Goal: Information Seeking & Learning: Find specific fact

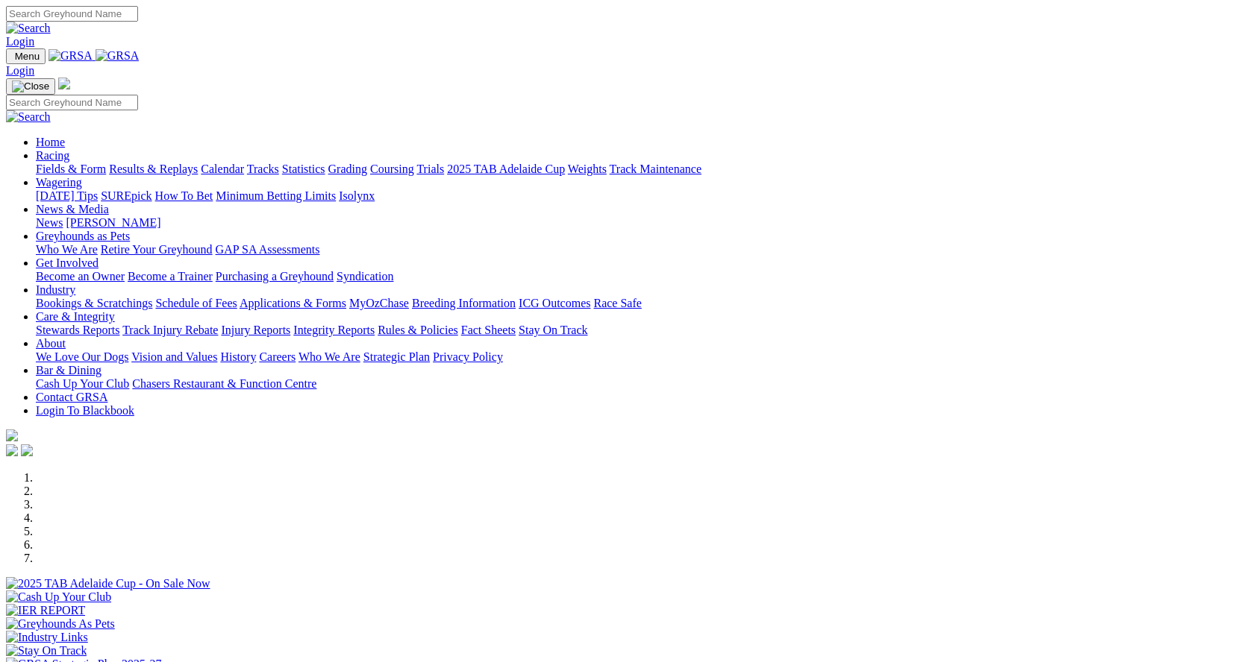
scroll to position [373, 0]
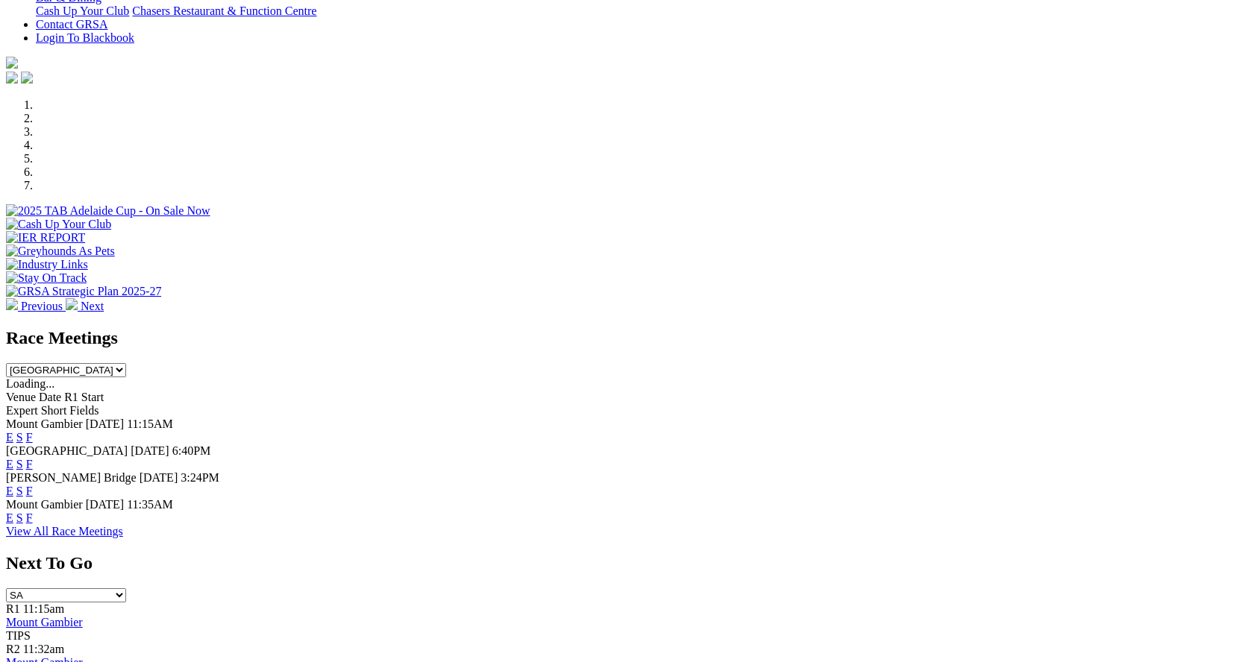
click at [33, 485] on link "F" at bounding box center [29, 491] width 7 height 13
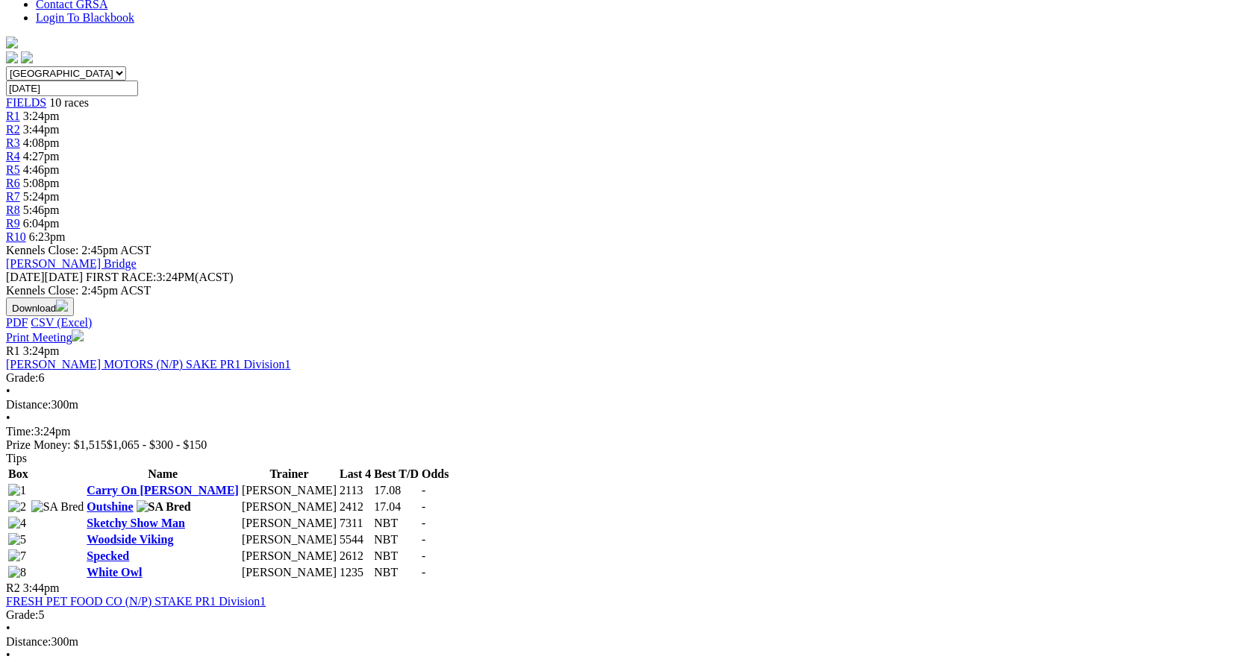
scroll to position [149, 0]
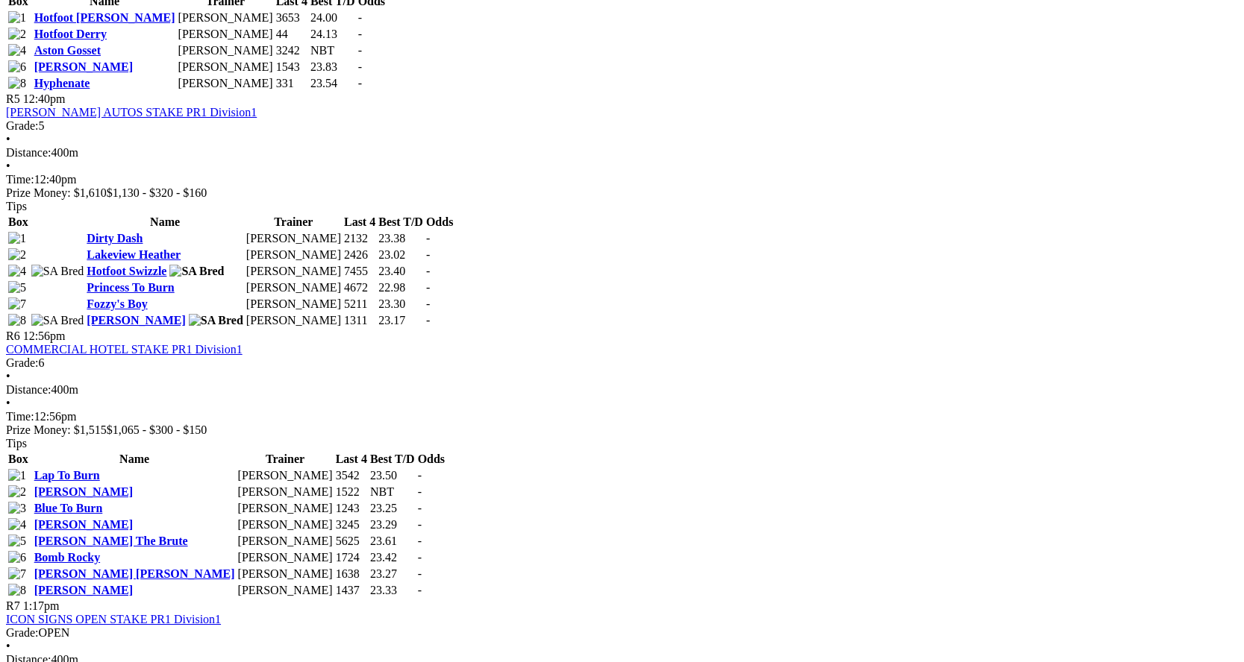
scroll to position [1567, 0]
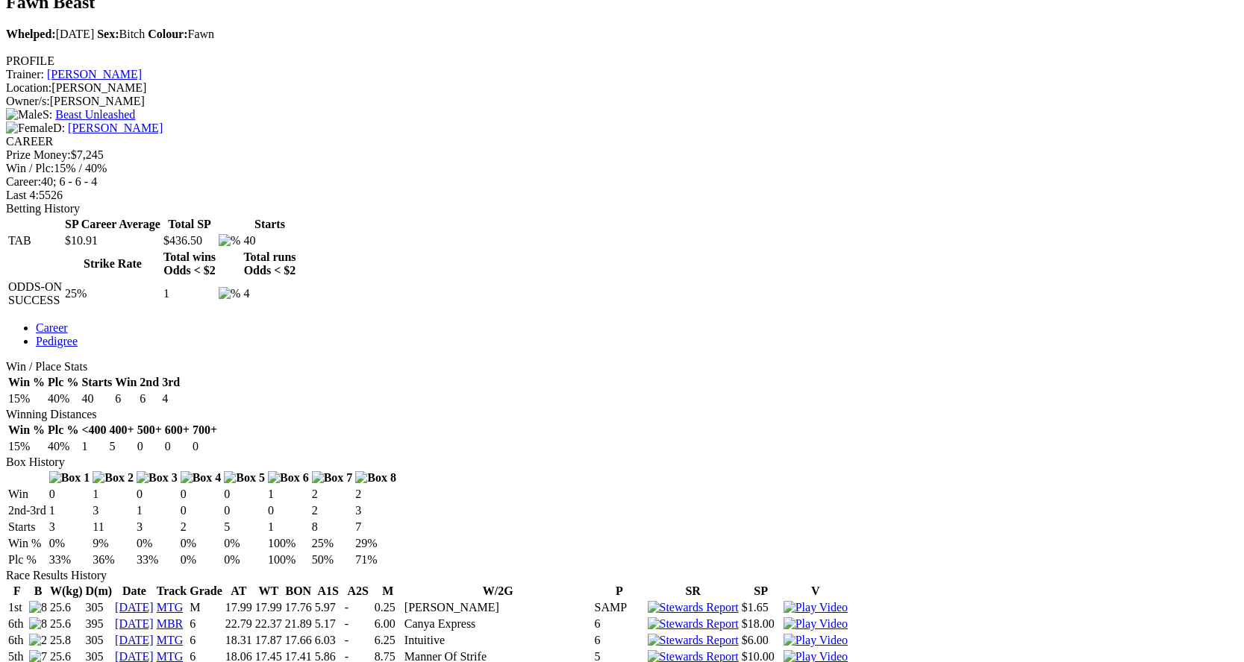
scroll to position [149, 0]
